Goal: Information Seeking & Learning: Find specific fact

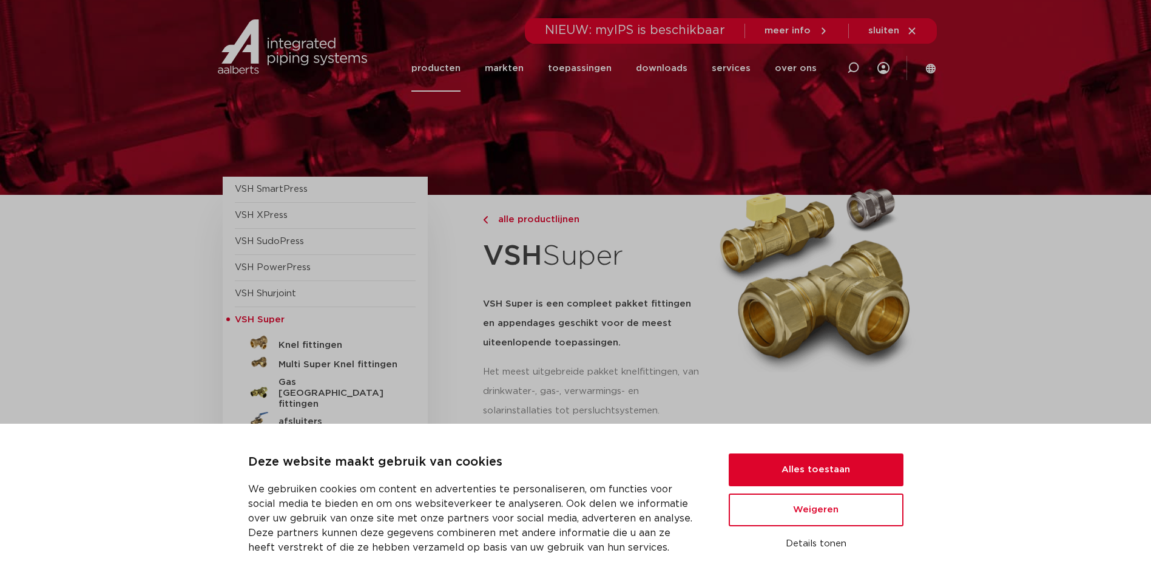
click at [780, 450] on div "Deze website maakt gebruik van cookies We gebruiken cookies om content en adver…" at bounding box center [575, 504] width 1151 height 160
click at [788, 465] on button "Alles toestaan" at bounding box center [816, 469] width 175 height 33
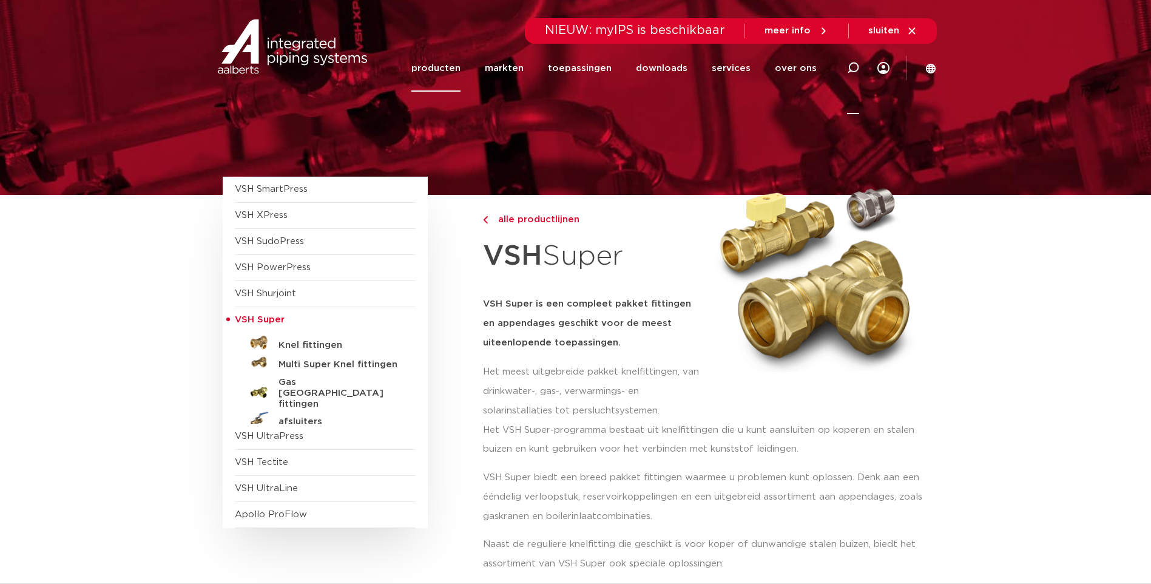
click at [850, 70] on icon at bounding box center [853, 68] width 12 height 12
paste input "Novopress persring M22 voor zwenkadapter"
type input "Novopress persring M22 voor zwenkadapter"
click button "Zoeken" at bounding box center [0, 0] width 0 height 0
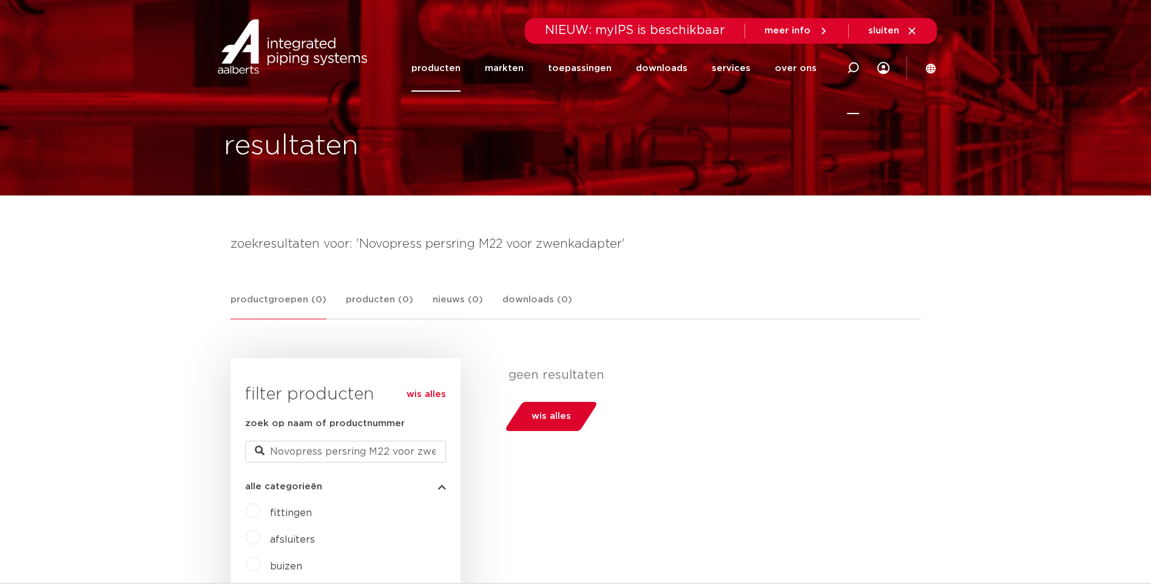
click at [856, 69] on icon at bounding box center [853, 68] width 12 height 12
click at [572, 68] on input "Zoeken" at bounding box center [670, 66] width 382 height 24
type input "novopress"
click button "Zoeken" at bounding box center [0, 0] width 0 height 0
click at [649, 71] on input "novopress" at bounding box center [670, 66] width 382 height 24
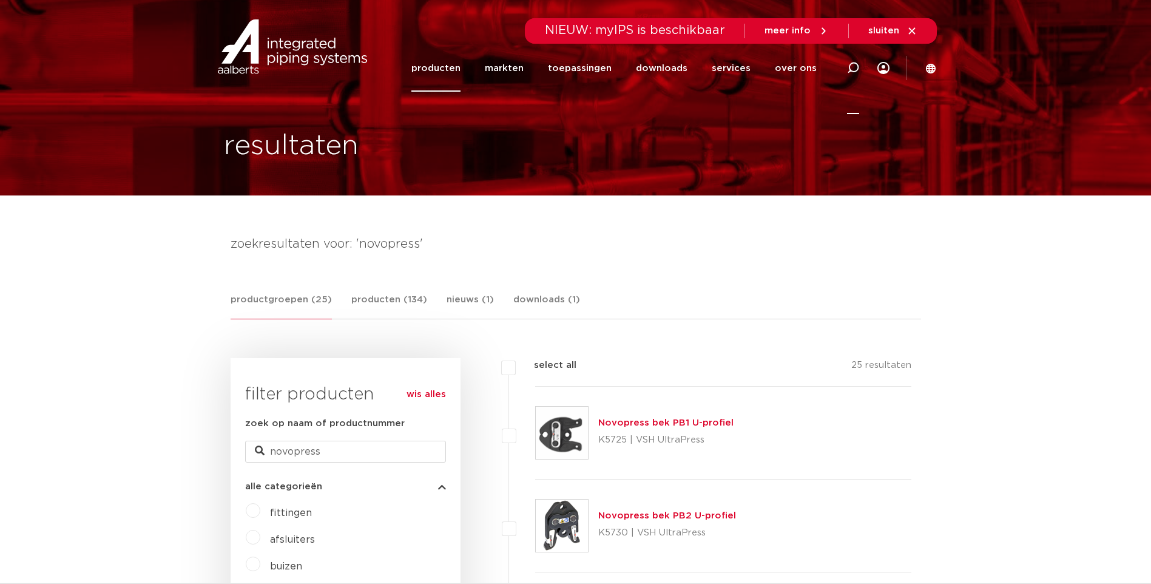
click at [854, 72] on icon at bounding box center [853, 68] width 15 height 15
paste input "50695-50"
type input "50695-50"
click button "Zoeken" at bounding box center [0, 0] width 0 height 0
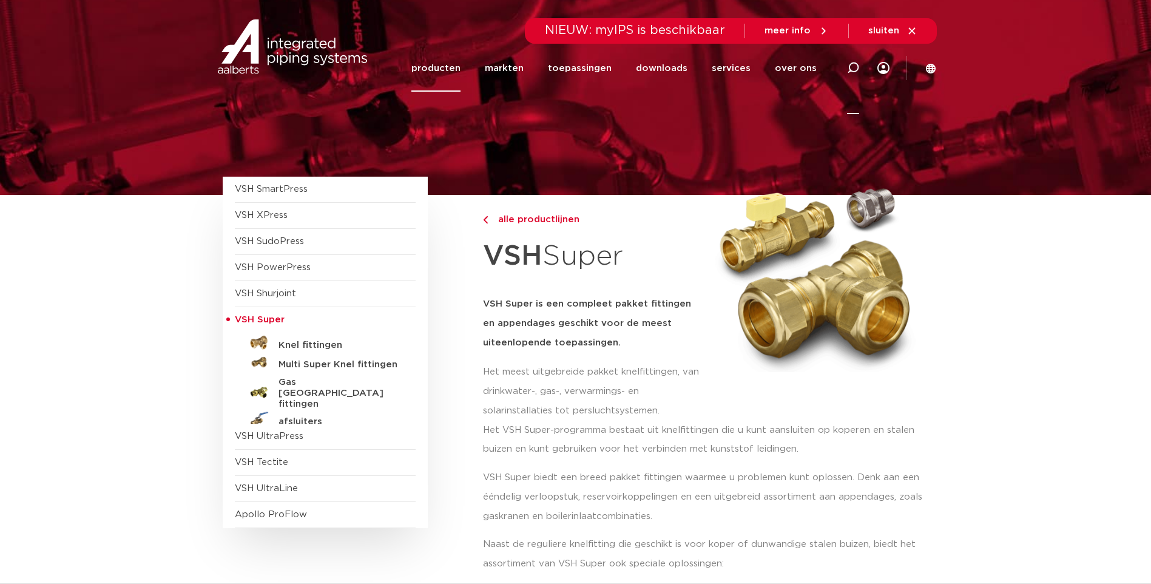
click at [848, 72] on icon at bounding box center [853, 68] width 12 height 12
type input "novopress"
click button "Zoeken" at bounding box center [0, 0] width 0 height 0
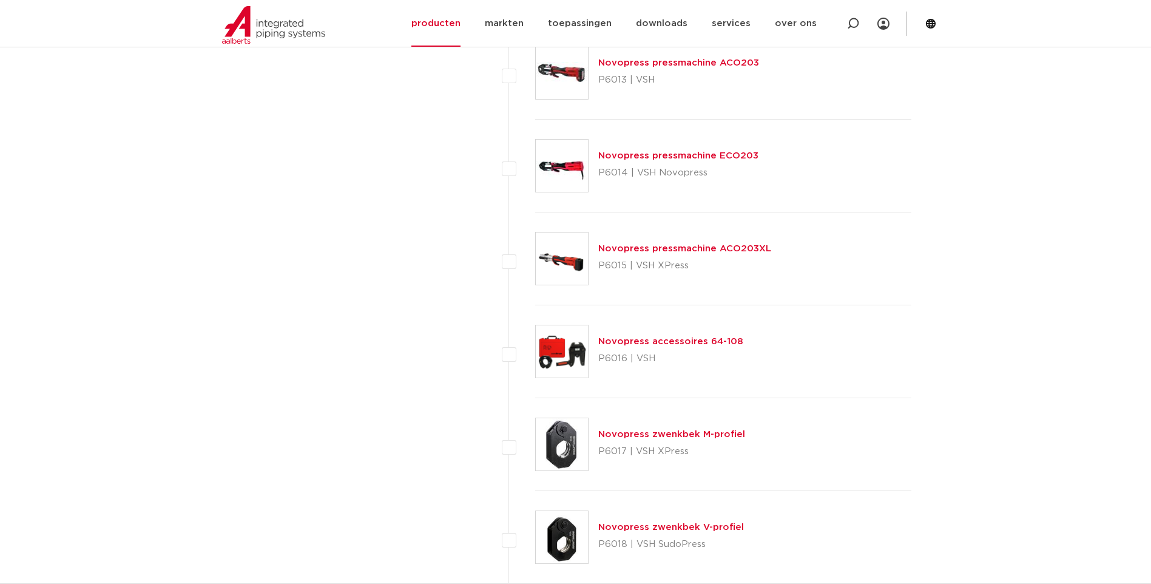
scroll to position [1881, 0]
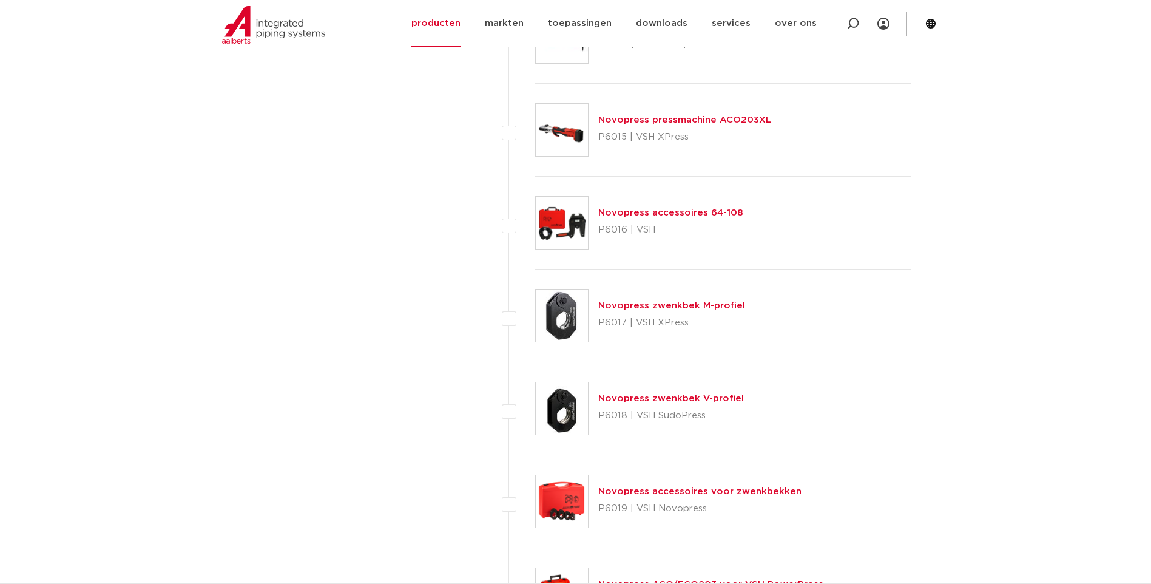
click at [671, 306] on link "Novopress zwenkbek M-profiel" at bounding box center [671, 305] width 147 height 9
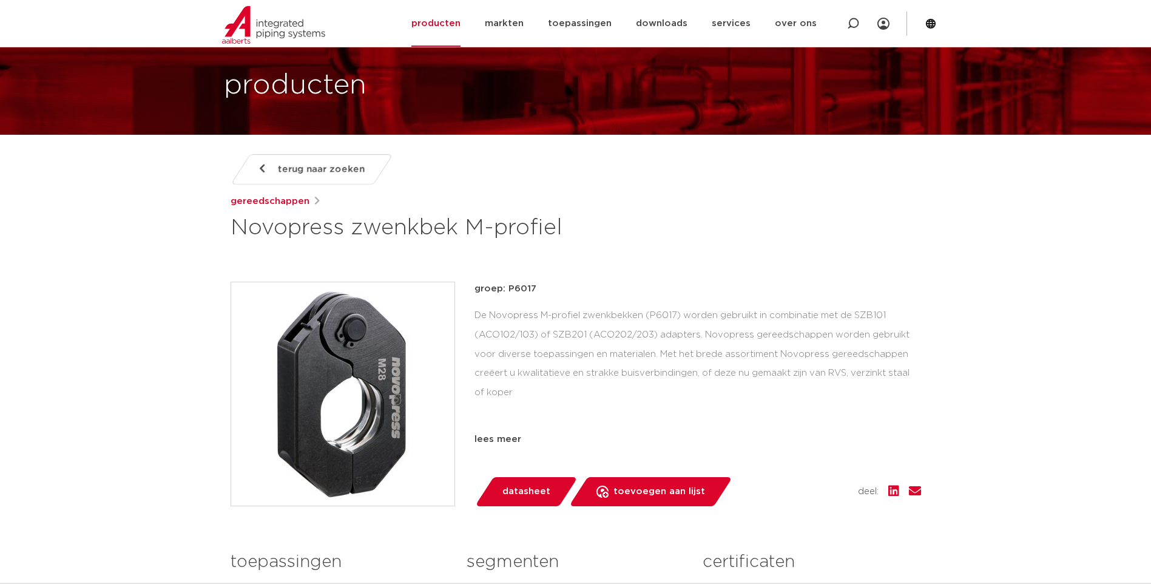
scroll to position [243, 0]
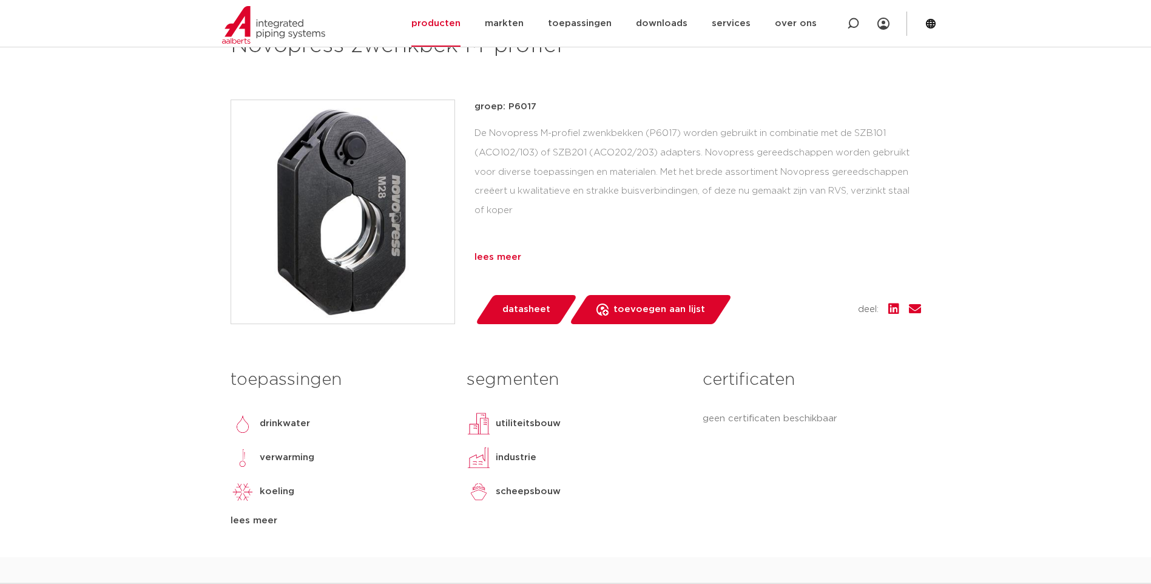
click at [509, 257] on div "lees meer" at bounding box center [698, 257] width 447 height 15
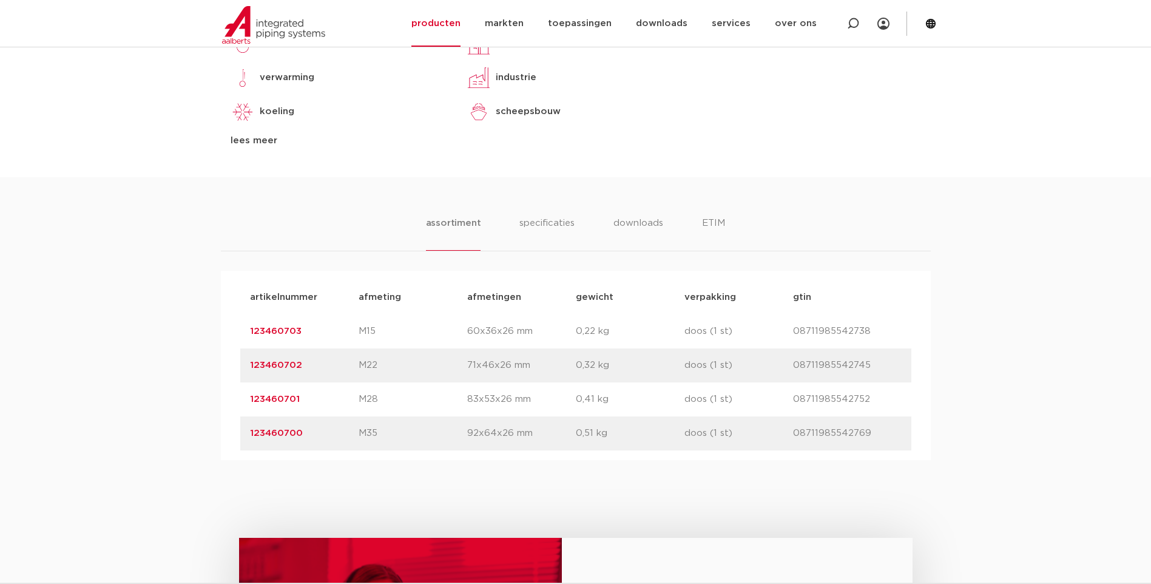
scroll to position [668, 0]
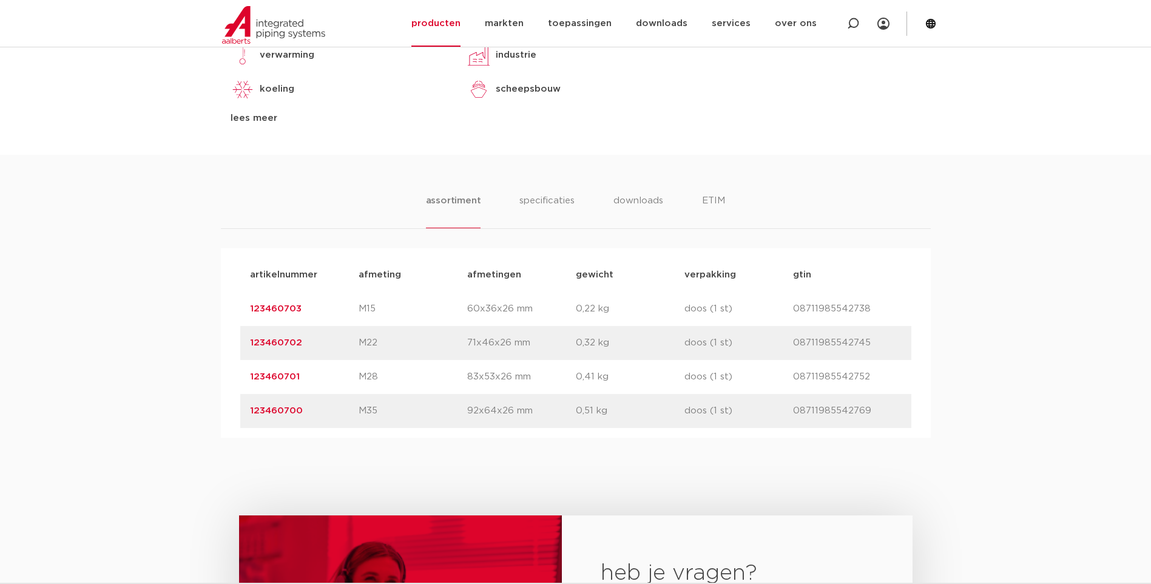
click at [277, 342] on link "123460702" at bounding box center [276, 342] width 52 height 9
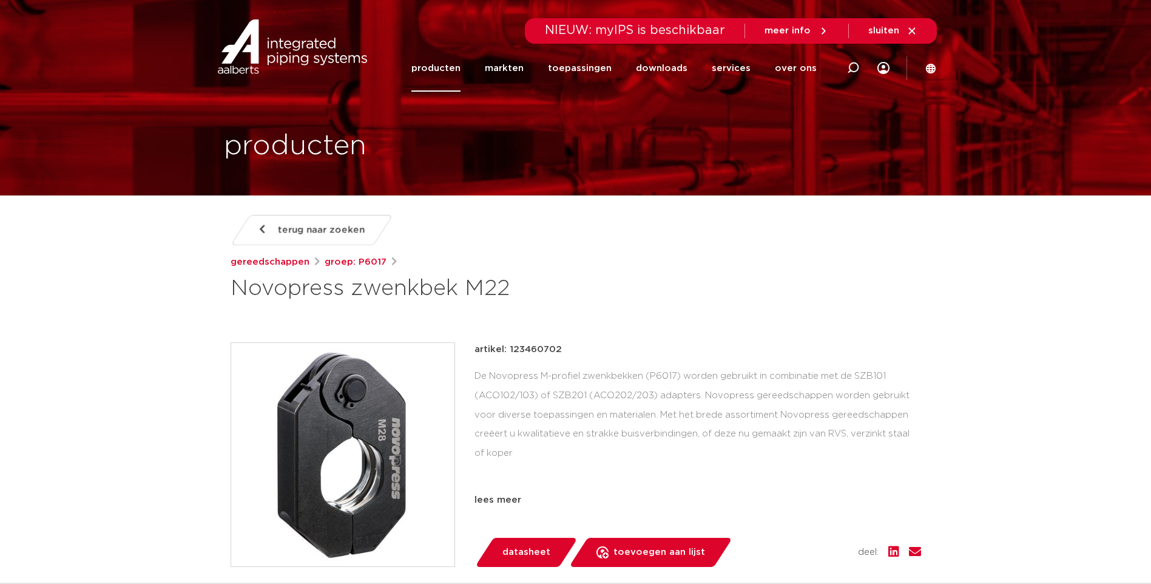
click at [532, 348] on p "artikel: 123460702" at bounding box center [518, 349] width 87 height 15
copy p "123460702"
click at [563, 316] on div "terug naar zoeken gereedschappen groep: P6017 Novopress zwenkbek M22" at bounding box center [576, 507] width 710 height 585
drag, startPoint x: 509, startPoint y: 351, endPoint x: 558, endPoint y: 354, distance: 48.6
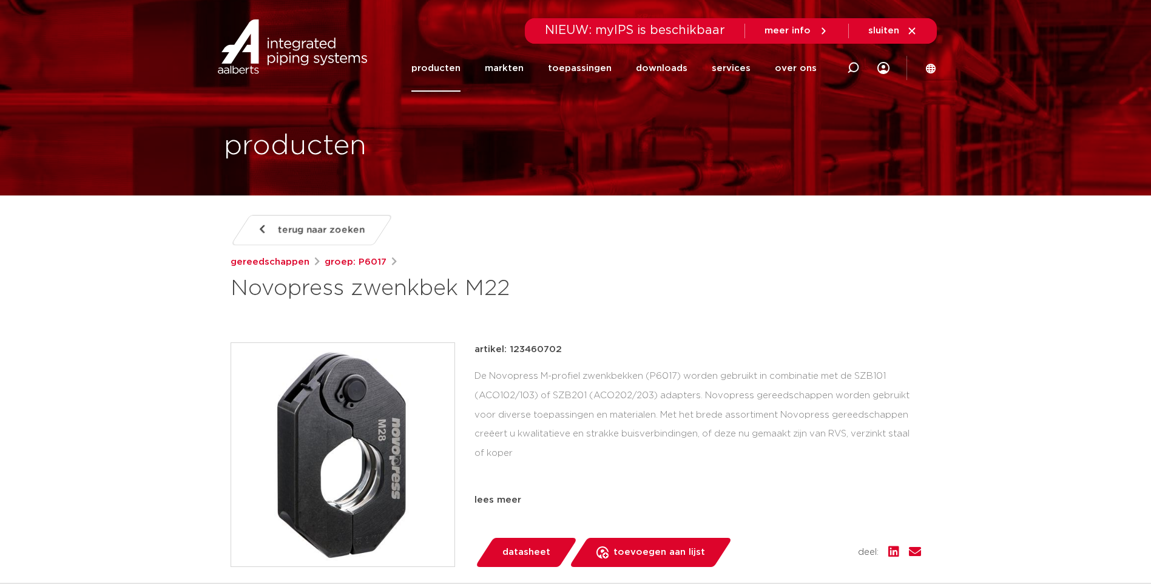
click at [558, 354] on p "artikel: 123460702" at bounding box center [518, 349] width 87 height 15
copy p "123460702"
drag, startPoint x: 857, startPoint y: 64, endPoint x: 726, endPoint y: 166, distance: 166.0
click at [856, 64] on icon at bounding box center [853, 68] width 12 height 12
paste input "123460702"
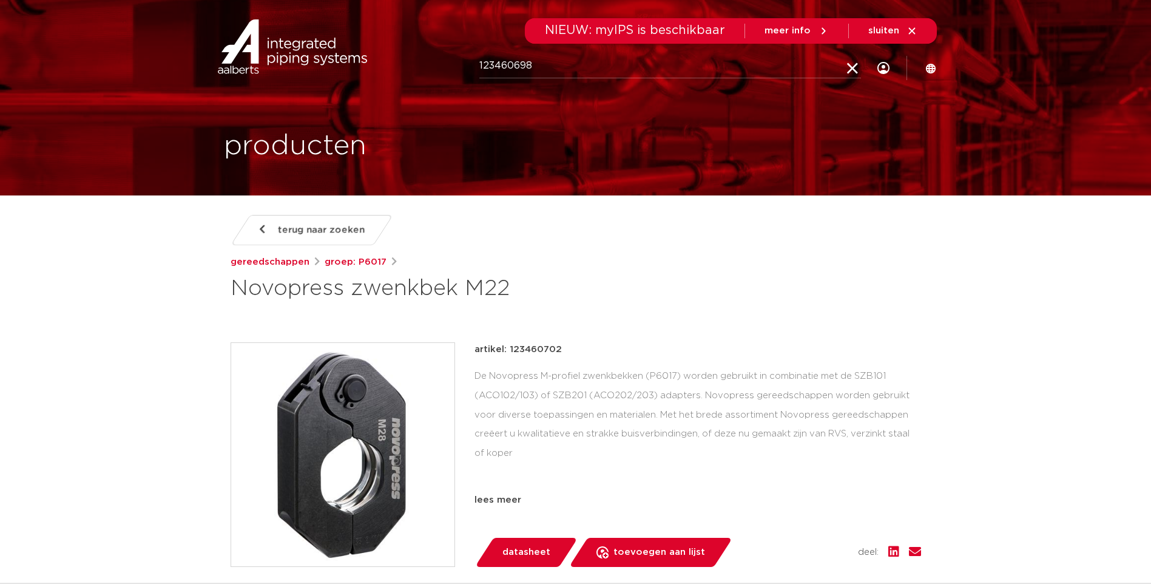
type input "123460698"
click button "Zoeken" at bounding box center [0, 0] width 0 height 0
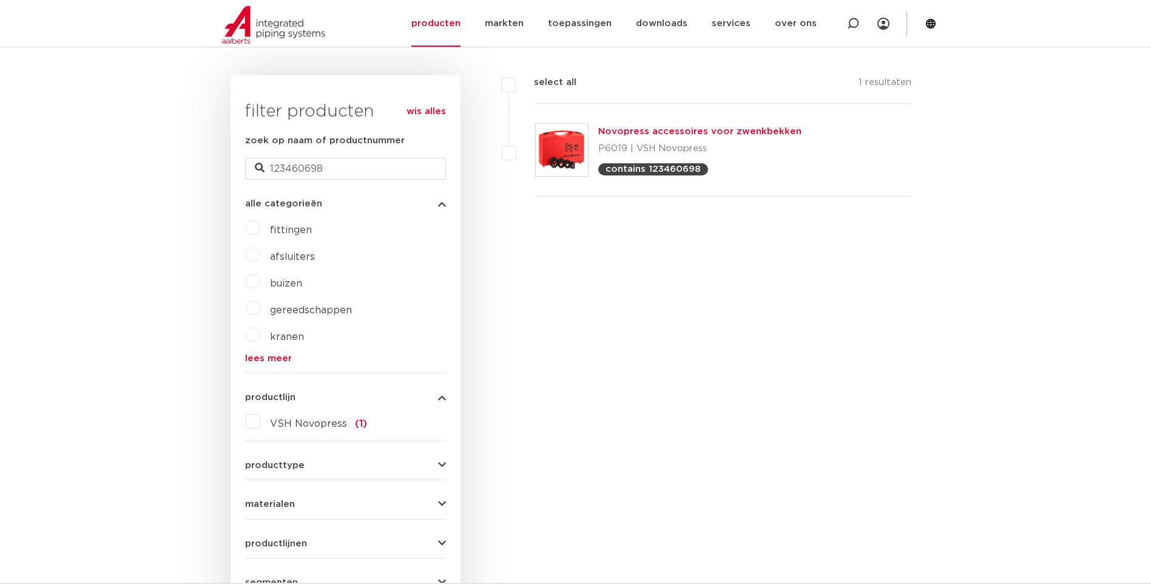
scroll to position [101, 0]
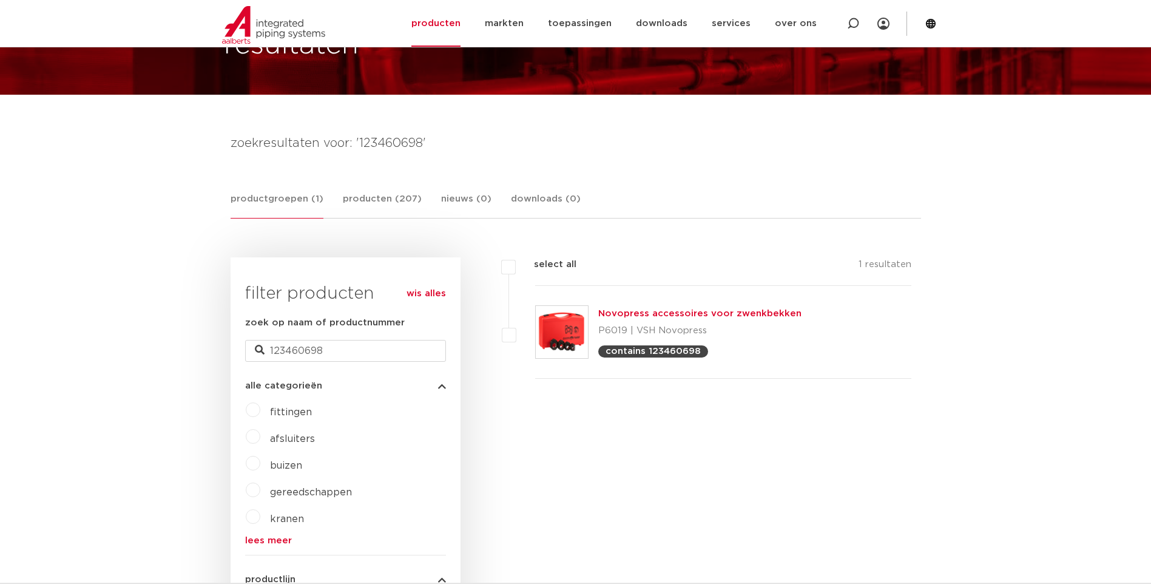
click at [665, 315] on link "Novopress accessoires voor zwenkbekken" at bounding box center [699, 313] width 203 height 9
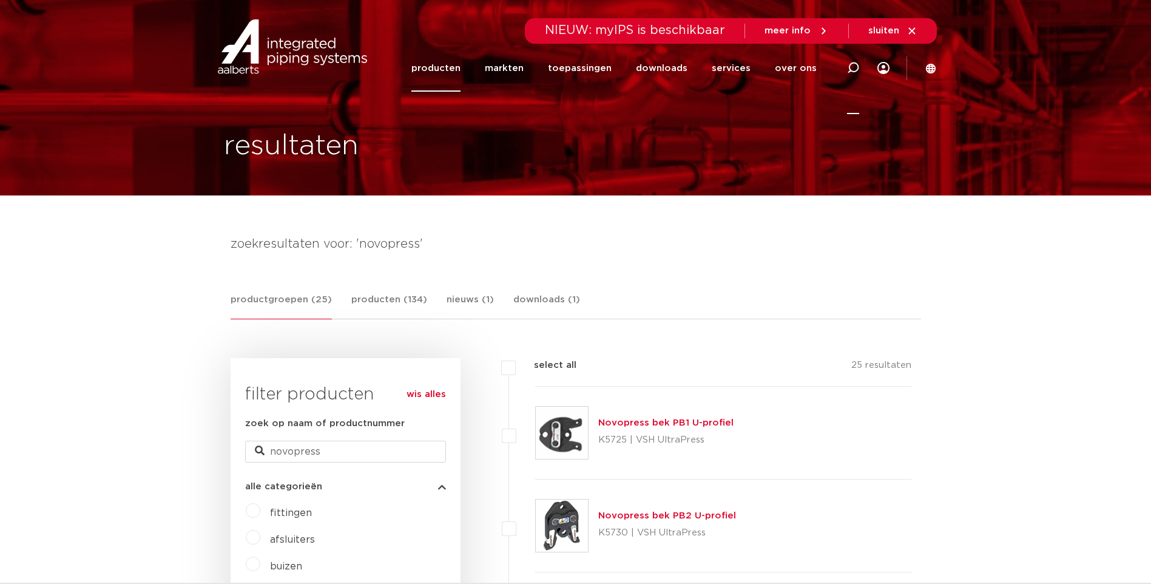
click at [853, 64] on icon at bounding box center [853, 68] width 12 height 12
paste input "SZB101 M/V15-35"
type input "SZB101 M/V15-35"
click button "Zoeken" at bounding box center [0, 0] width 0 height 0
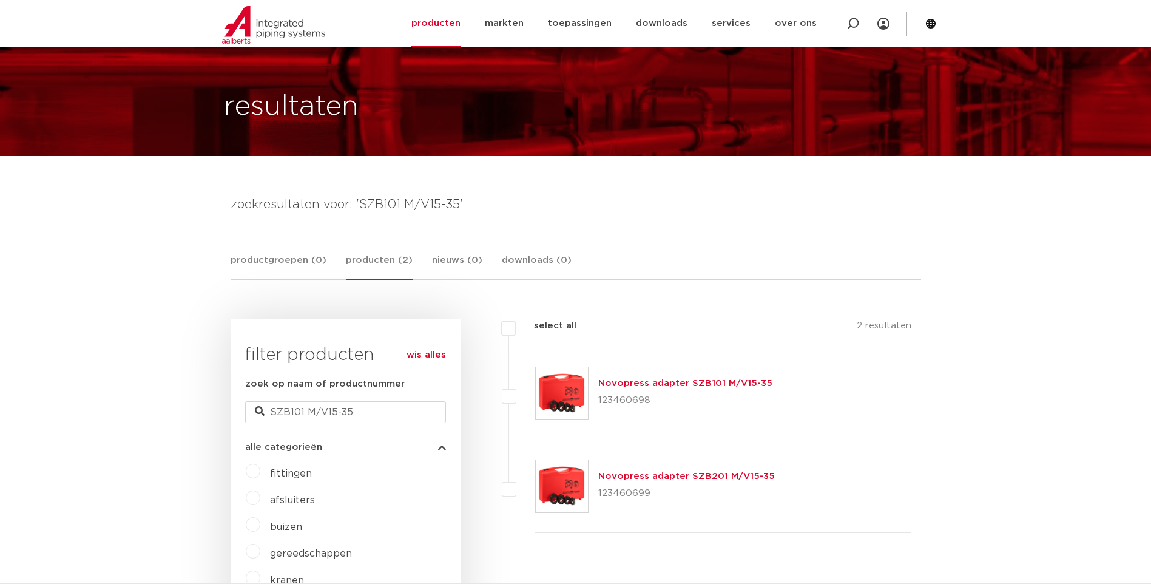
scroll to position [61, 0]
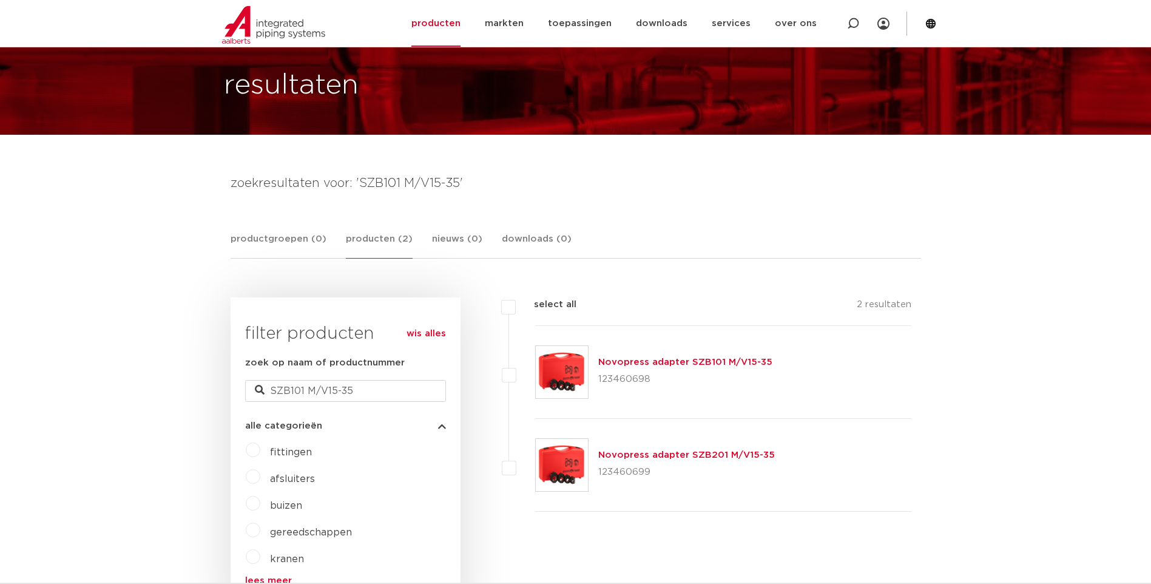
click at [691, 361] on link "Novopress adapter SZB101 M/V15-35" at bounding box center [685, 361] width 174 height 9
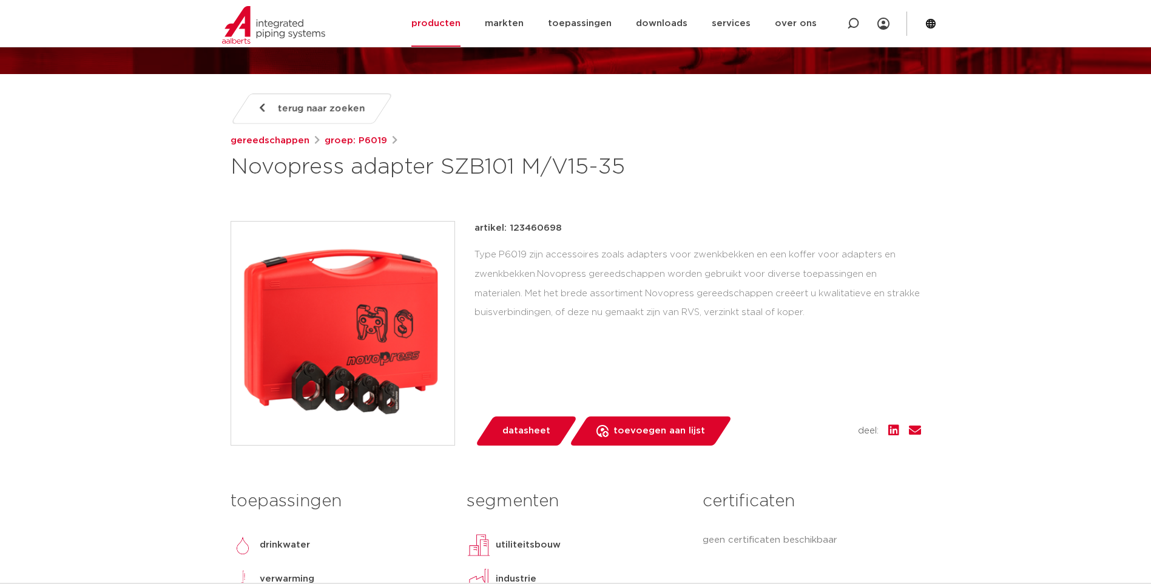
click at [541, 226] on p "artikel: 123460698" at bounding box center [518, 228] width 87 height 15
copy p "123460698"
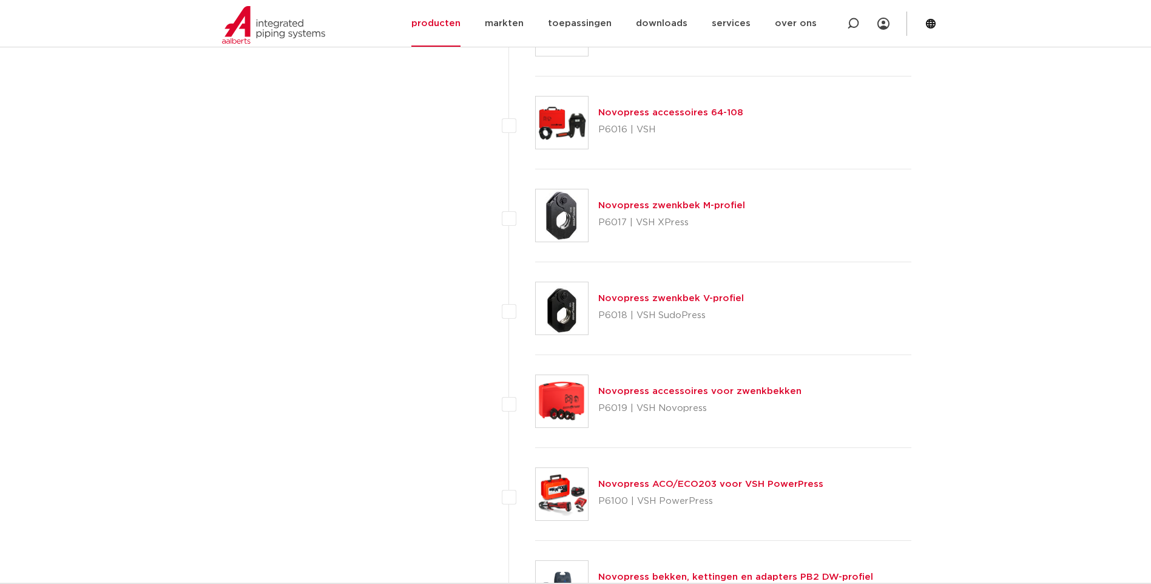
scroll to position [2064, 0]
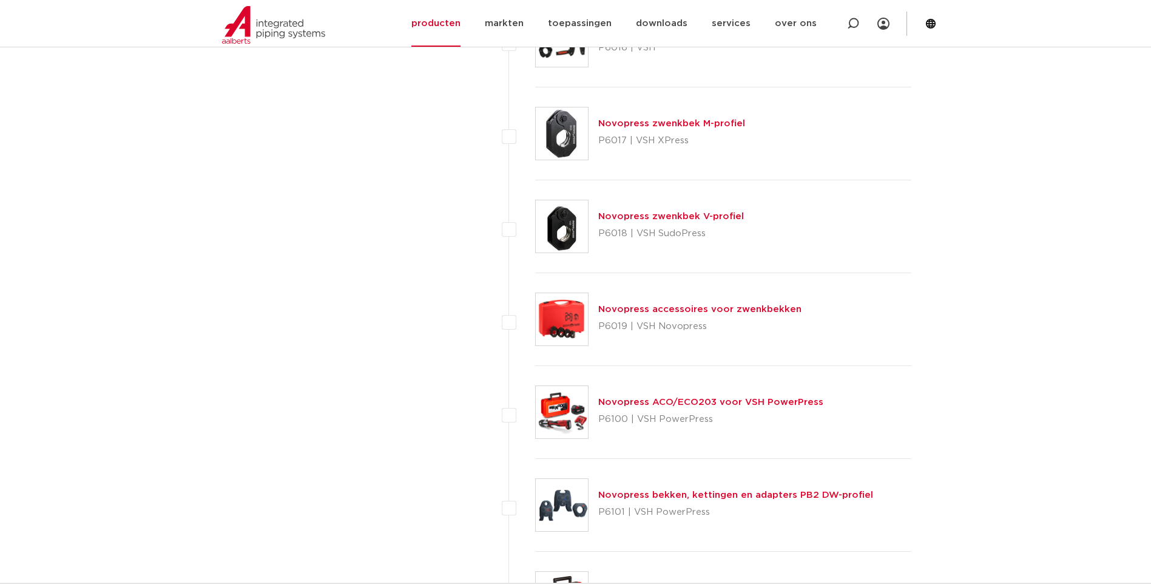
click at [665, 128] on link "Novopress zwenkbek M-profiel" at bounding box center [671, 123] width 147 height 9
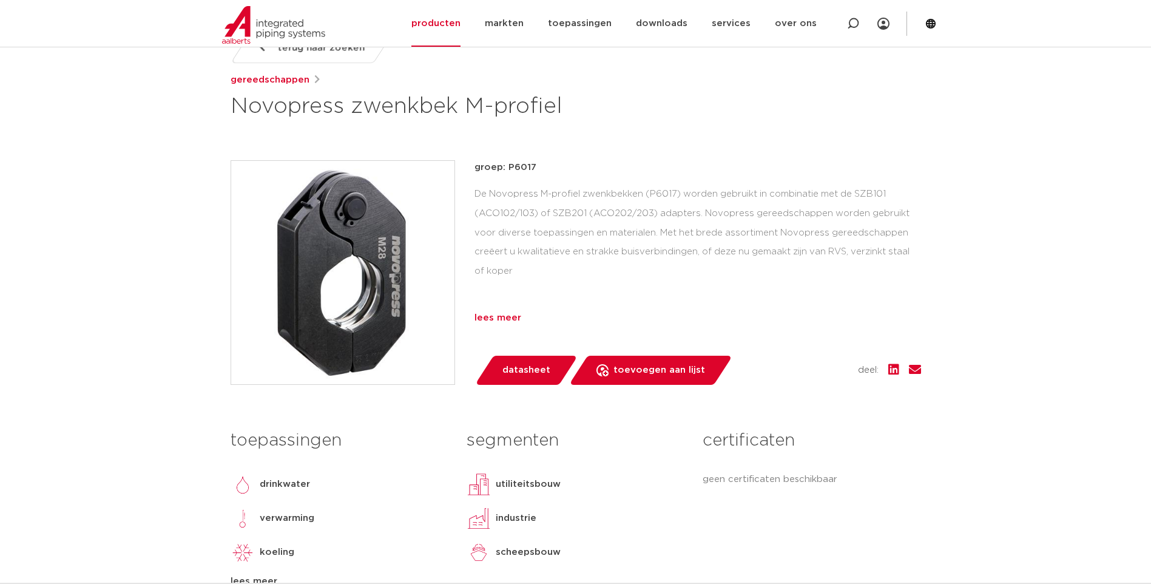
scroll to position [182, 0]
click at [499, 316] on div "lees meer" at bounding box center [698, 318] width 447 height 15
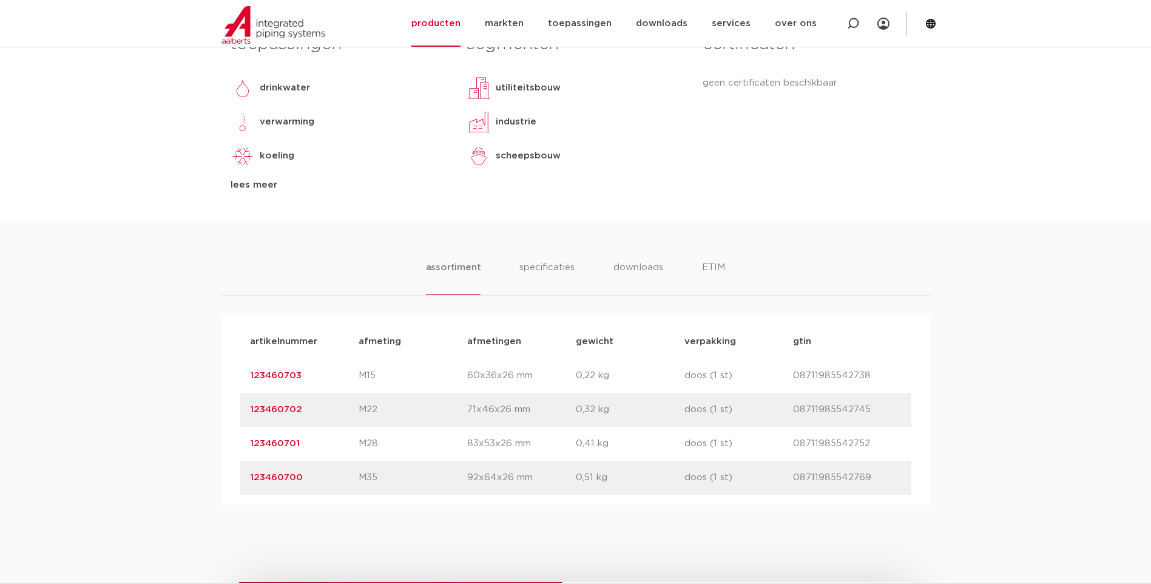
scroll to position [668, 0]
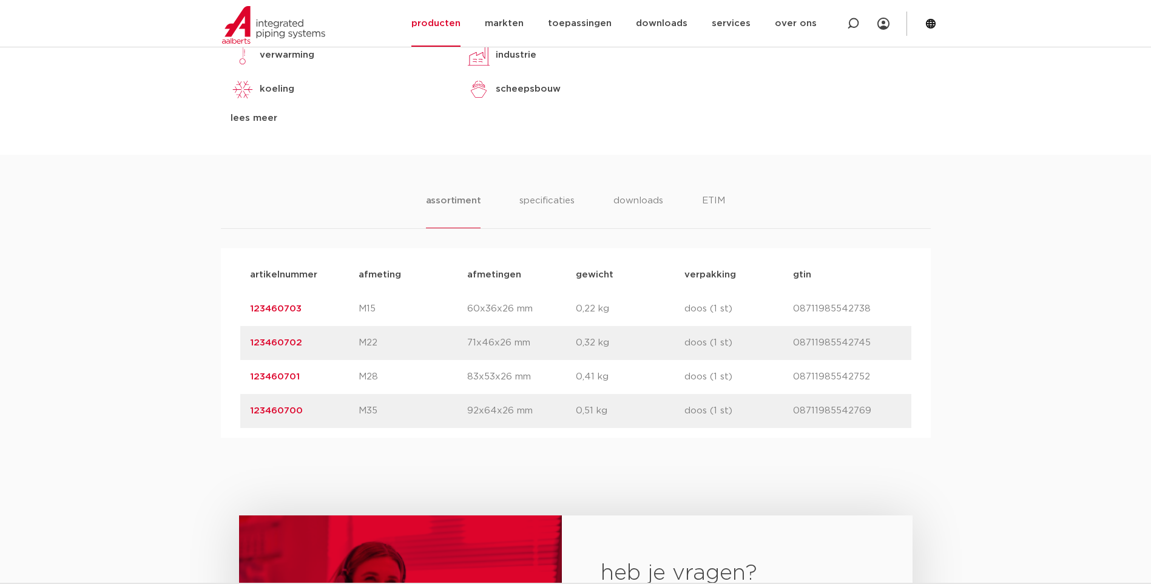
click at [277, 308] on link "123460703" at bounding box center [276, 308] width 52 height 9
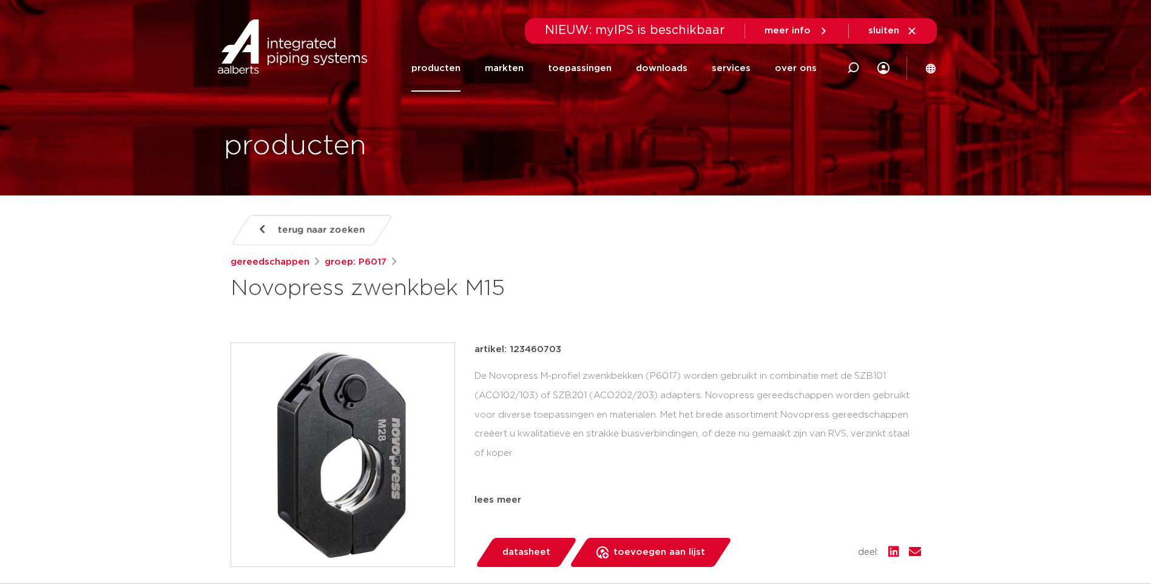
click at [530, 343] on p "artikel: 123460703" at bounding box center [518, 349] width 87 height 15
copy p "123460703"
drag, startPoint x: 234, startPoint y: 294, endPoint x: 499, endPoint y: 301, distance: 265.3
click at [499, 301] on h1 "Novopress zwenkbek M15" at bounding box center [459, 288] width 456 height 29
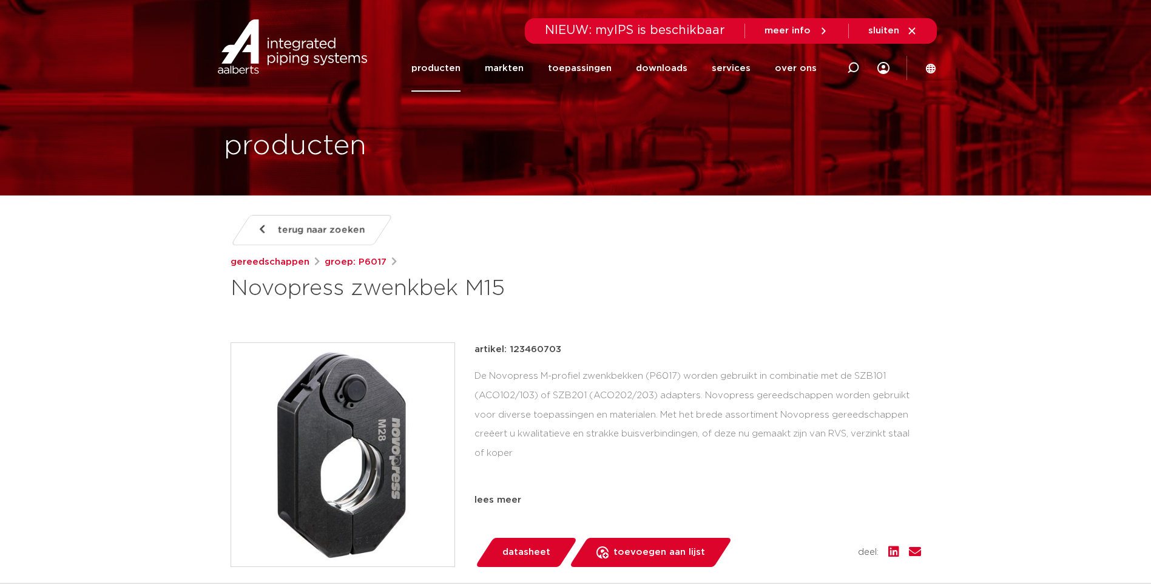
copy h1 "Novopress zwenkbek M15"
click at [574, 284] on h1 "Novopress zwenkbek M15" at bounding box center [459, 288] width 456 height 29
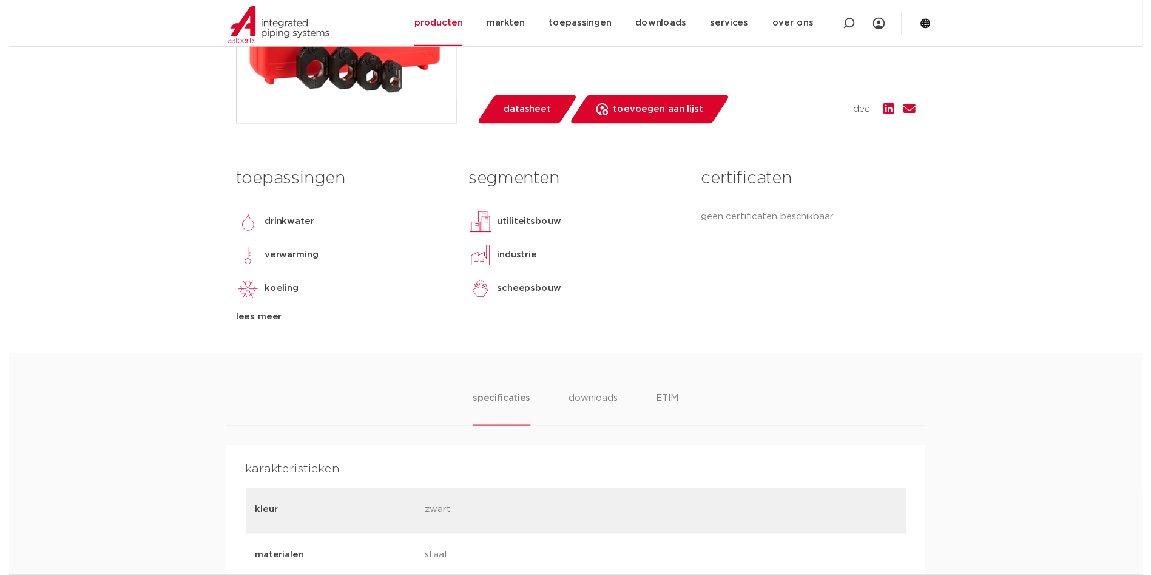
scroll to position [303, 0]
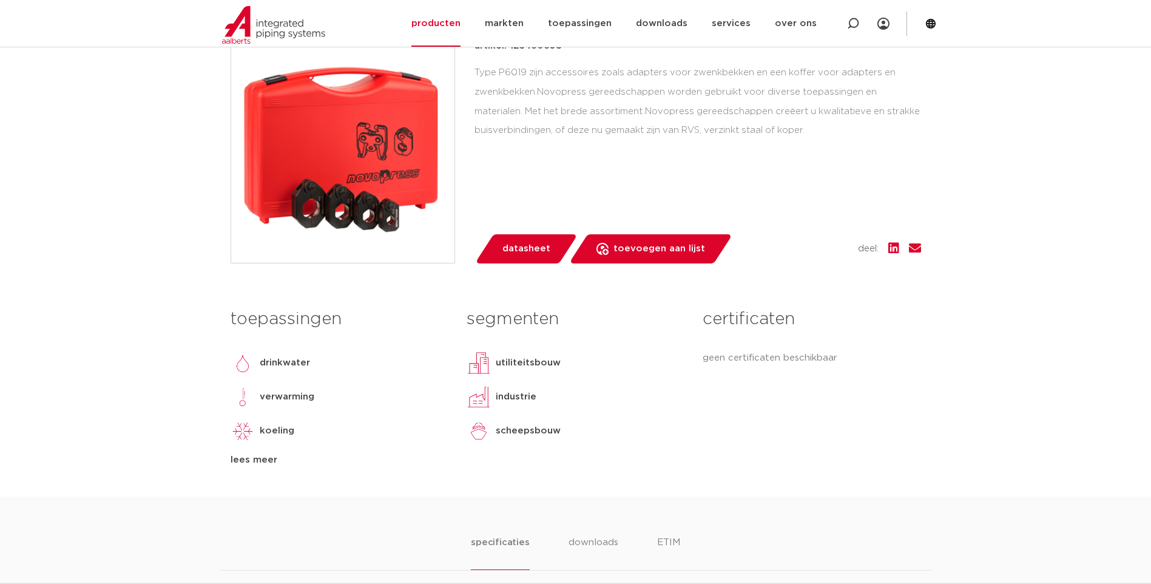
click at [524, 250] on span "datasheet" at bounding box center [527, 248] width 48 height 19
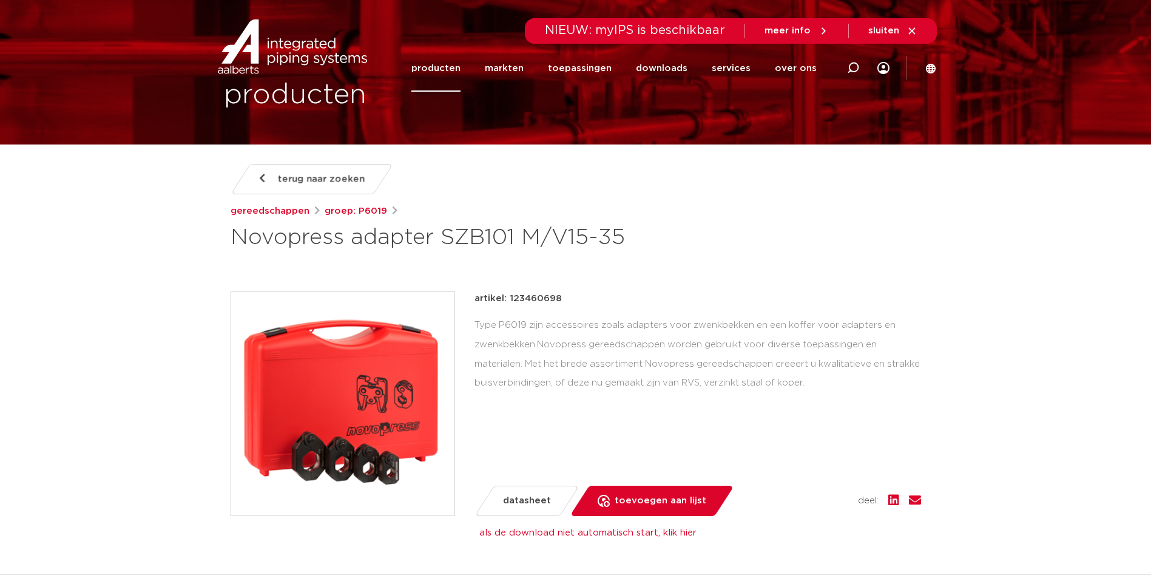
scroll to position [0, 0]
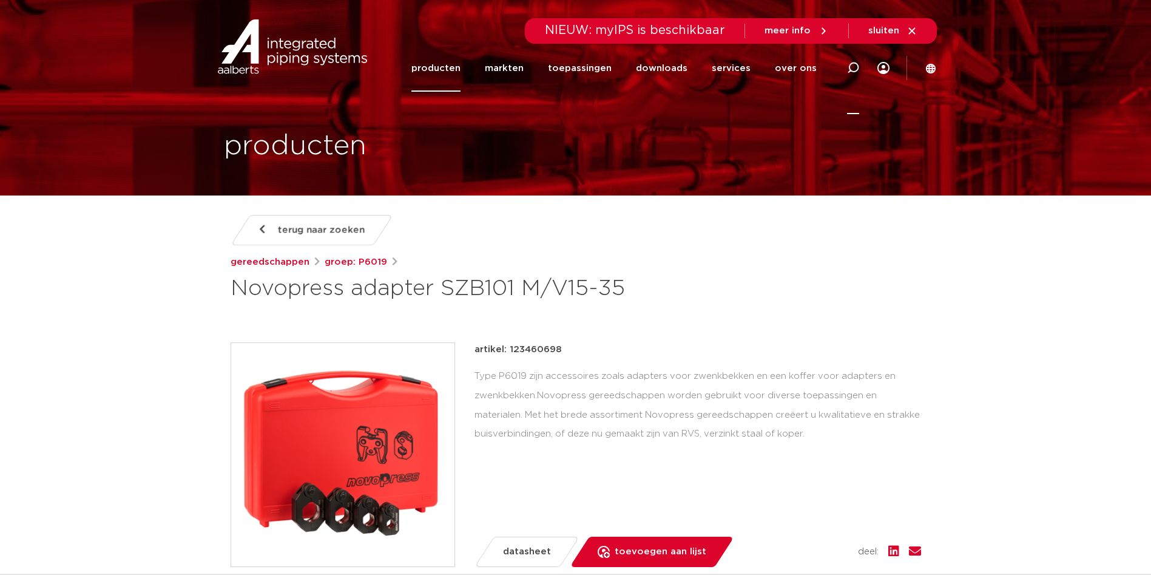
click at [856, 73] on icon at bounding box center [853, 68] width 12 height 12
type input "aco102"
click button "Zoeken" at bounding box center [0, 0] width 0 height 0
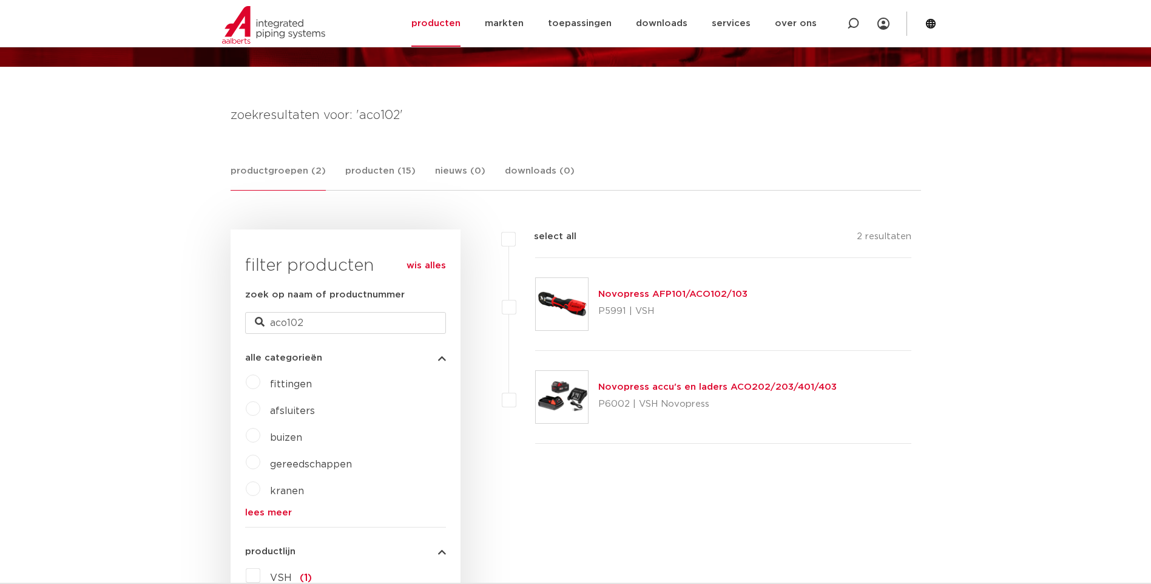
scroll to position [127, 0]
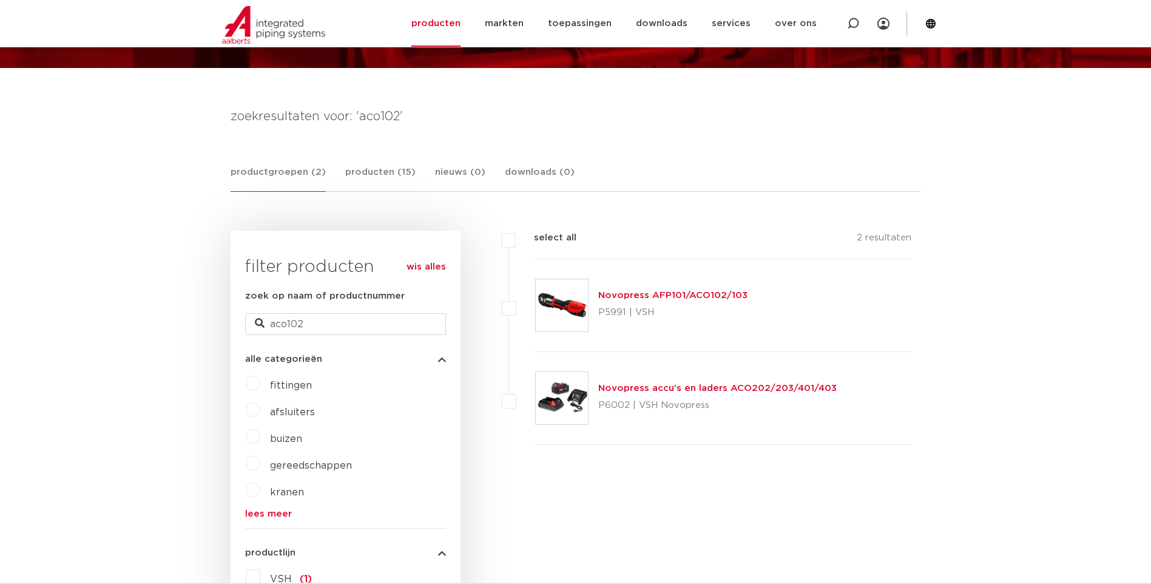
click at [720, 299] on link "Novopress AFP101/ACO102/103" at bounding box center [672, 295] width 149 height 9
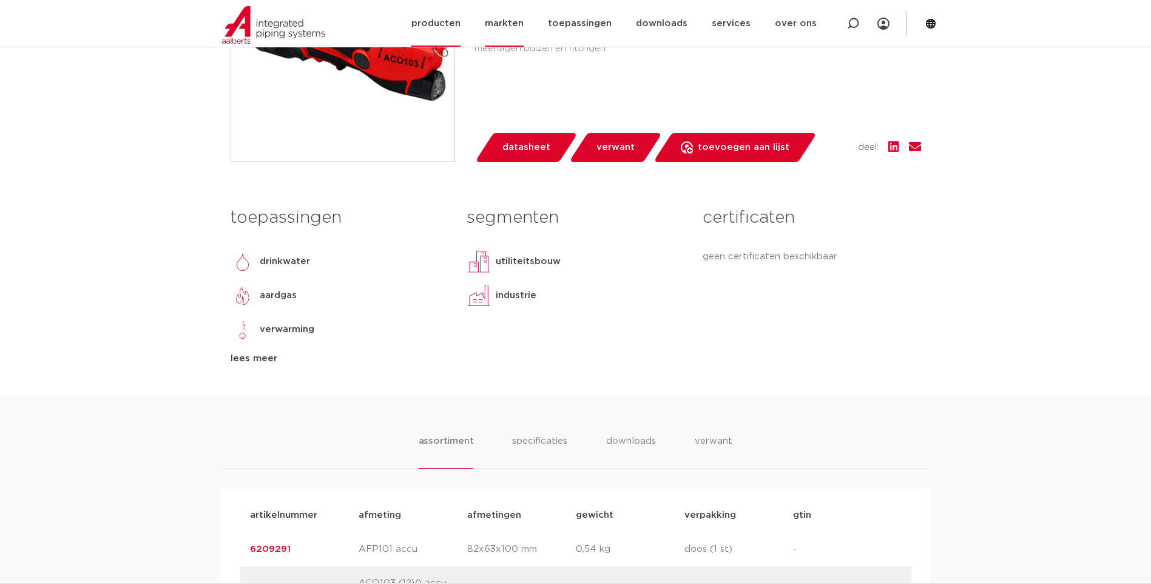
scroll to position [182, 0]
